Goal: Task Accomplishment & Management: Manage account settings

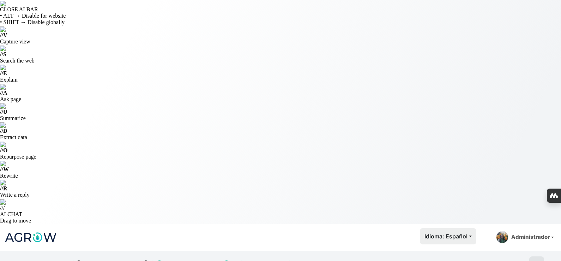
click at [105, 259] on link "[PERSON_NAME]" at bounding box center [112, 264] width 71 height 11
click at [39, 228] on img at bounding box center [30, 237] width 53 height 18
type input "[PERSON_NAME]"
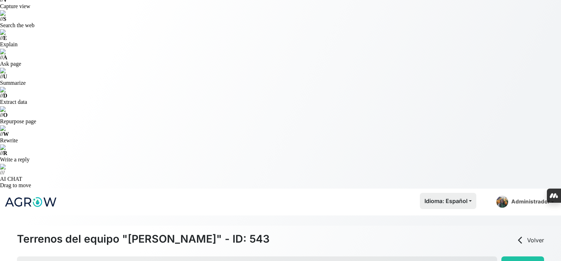
scroll to position [141, 0]
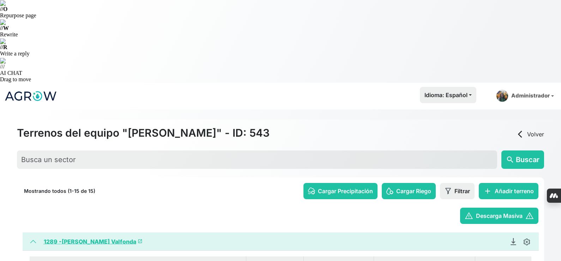
click at [85, 238] on link "1289 - [PERSON_NAME] Valfonda launch" at bounding box center [93, 241] width 99 height 7
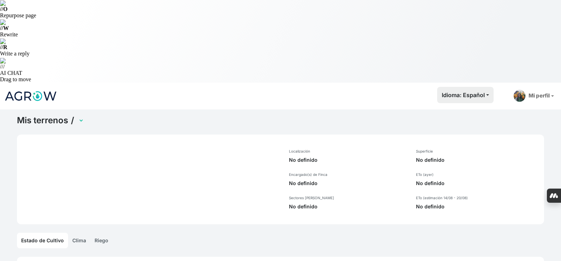
scroll to position [27, 0]
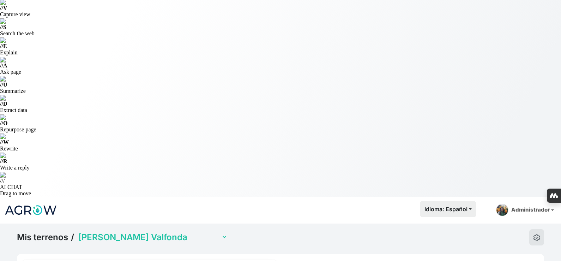
select select "1289"
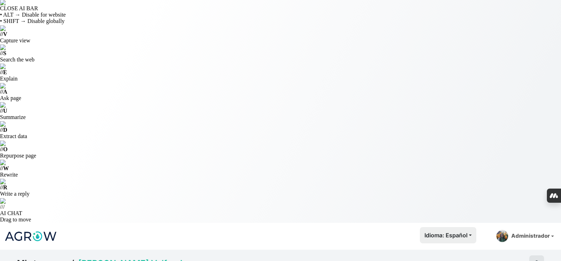
scroll to position [0, 0]
click at [35, 228] on img at bounding box center [30, 237] width 53 height 18
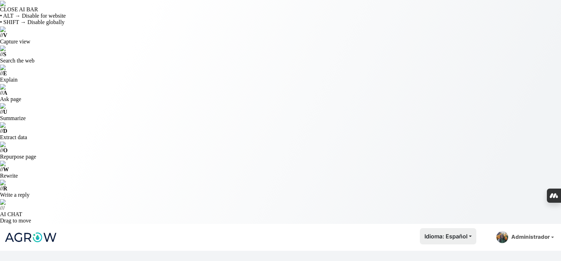
select select "1286"
click at [37, 228] on img at bounding box center [30, 237] width 53 height 18
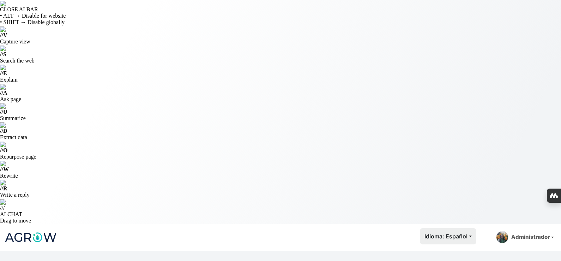
type input "[PERSON_NAME]"
select select "1260"
